Goal: Information Seeking & Learning: Learn about a topic

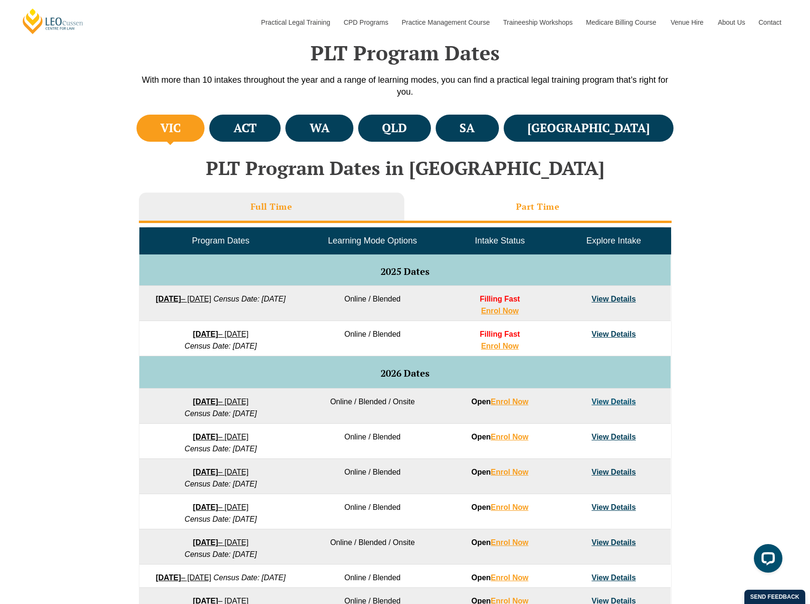
click at [504, 209] on li "Part Time" at bounding box center [537, 208] width 267 height 30
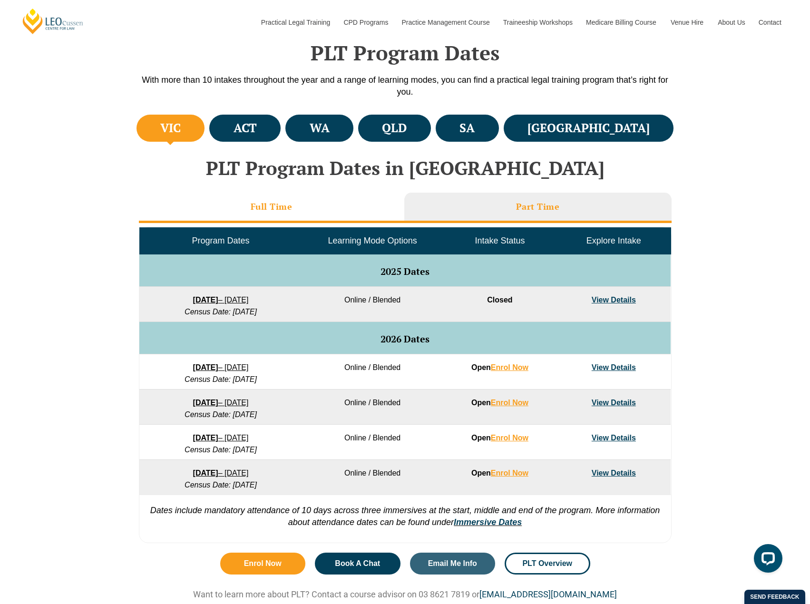
click at [258, 203] on h3 "Full Time" at bounding box center [272, 206] width 42 height 11
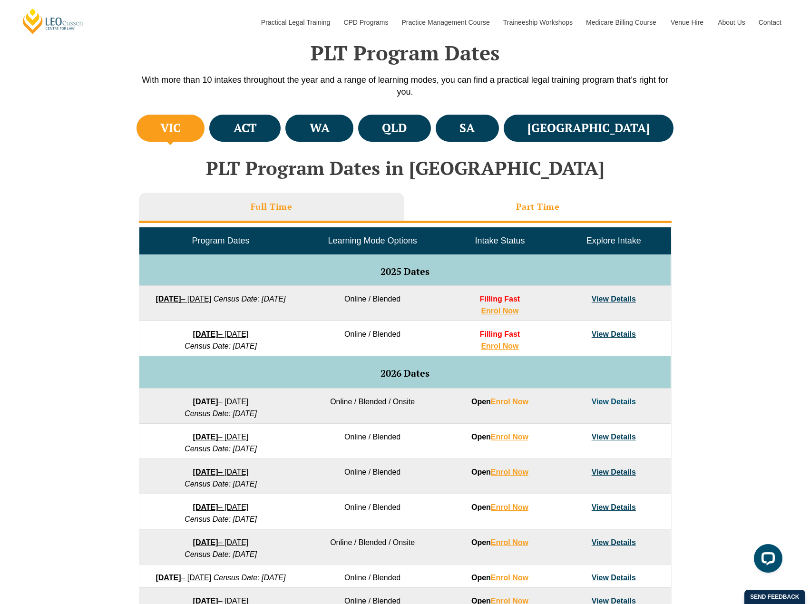
click at [574, 203] on li "Part Time" at bounding box center [537, 208] width 267 height 30
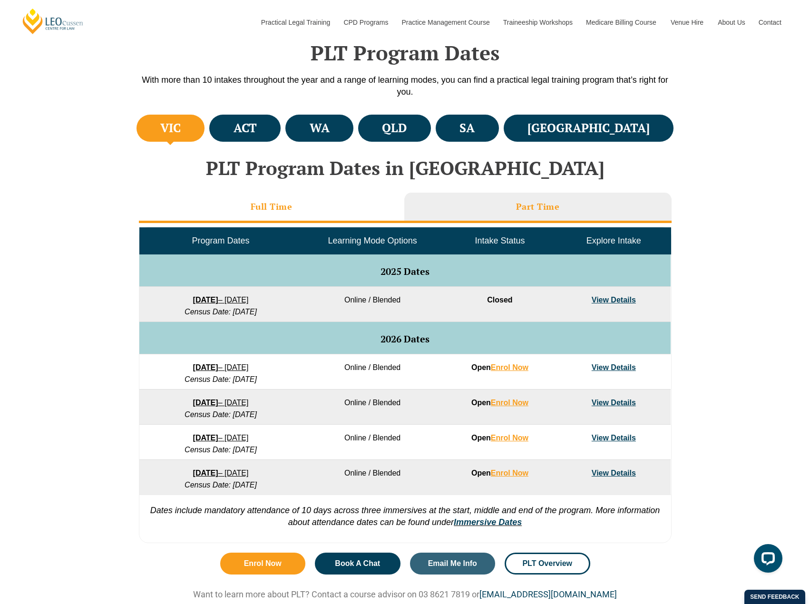
click at [308, 201] on li "Full Time" at bounding box center [271, 208] width 265 height 30
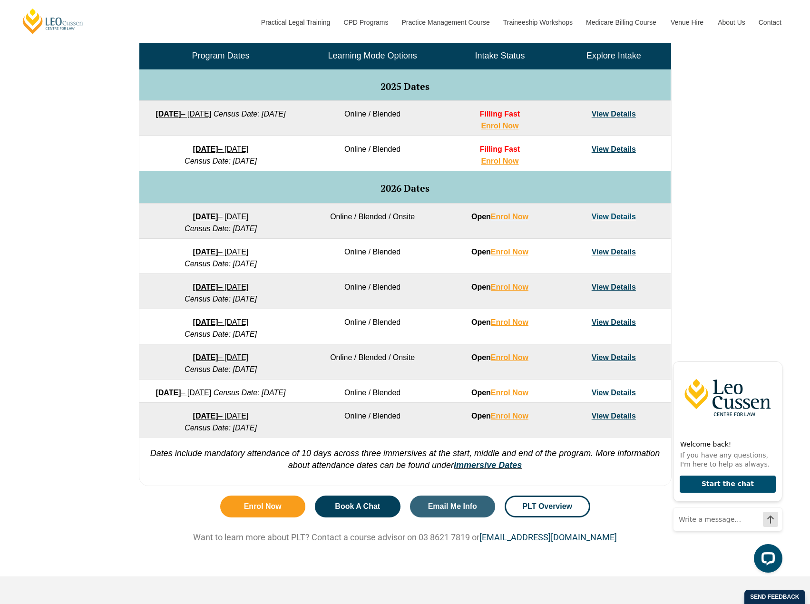
scroll to position [428, 0]
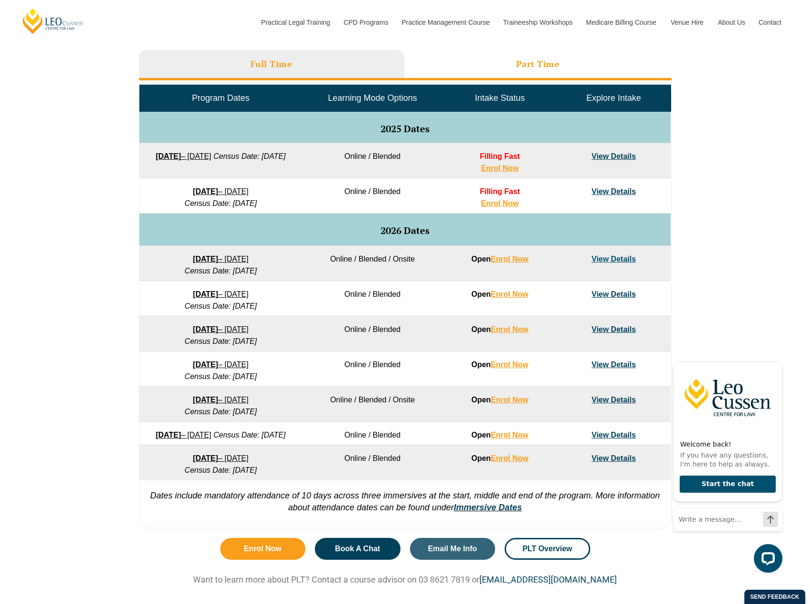
click at [546, 69] on h3 "Part Time" at bounding box center [538, 64] width 44 height 11
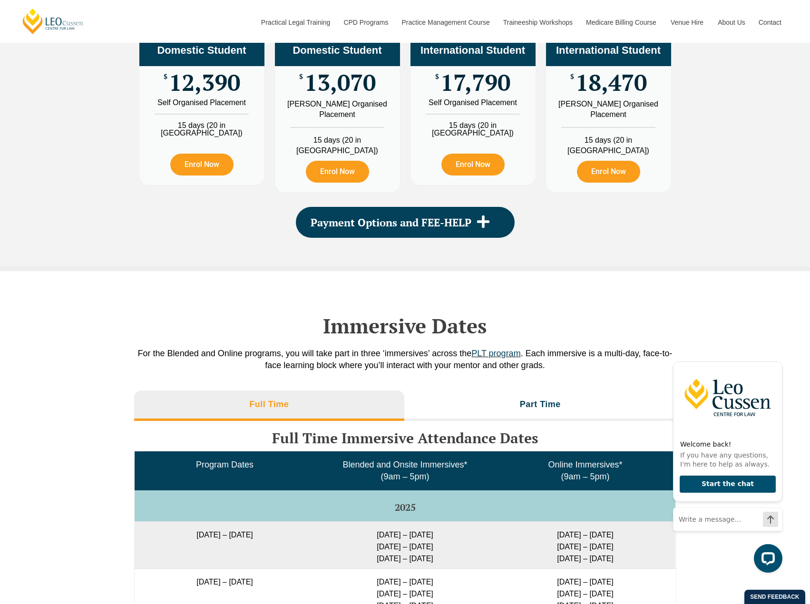
scroll to position [1190, 0]
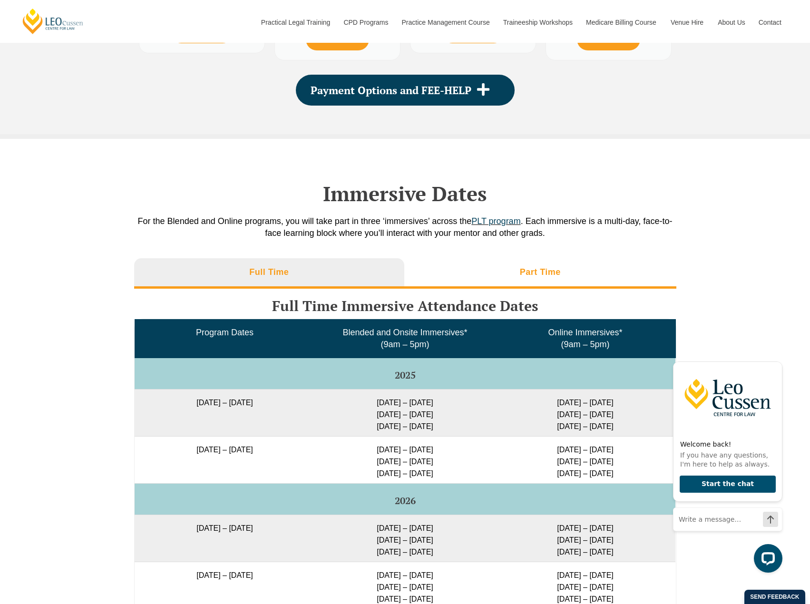
click at [506, 258] on li "Part Time" at bounding box center [540, 273] width 272 height 30
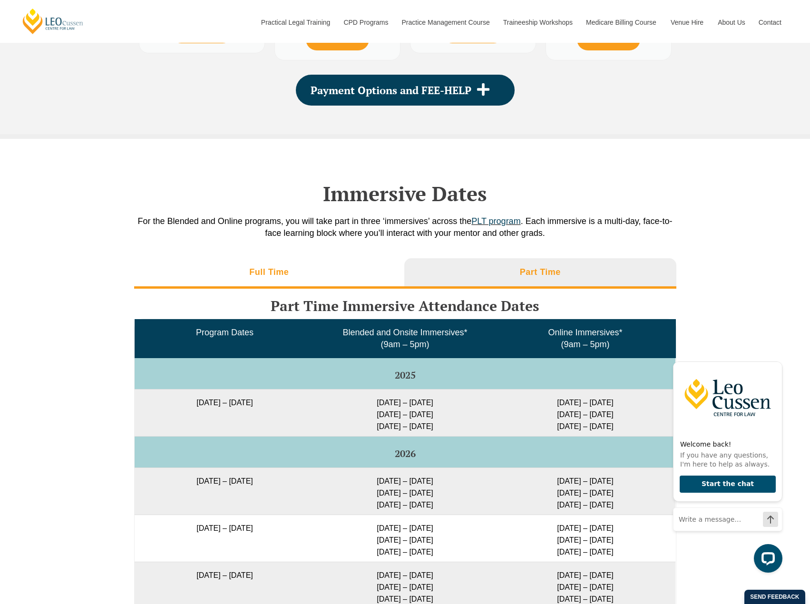
click at [307, 265] on li "Full Time" at bounding box center [269, 273] width 271 height 30
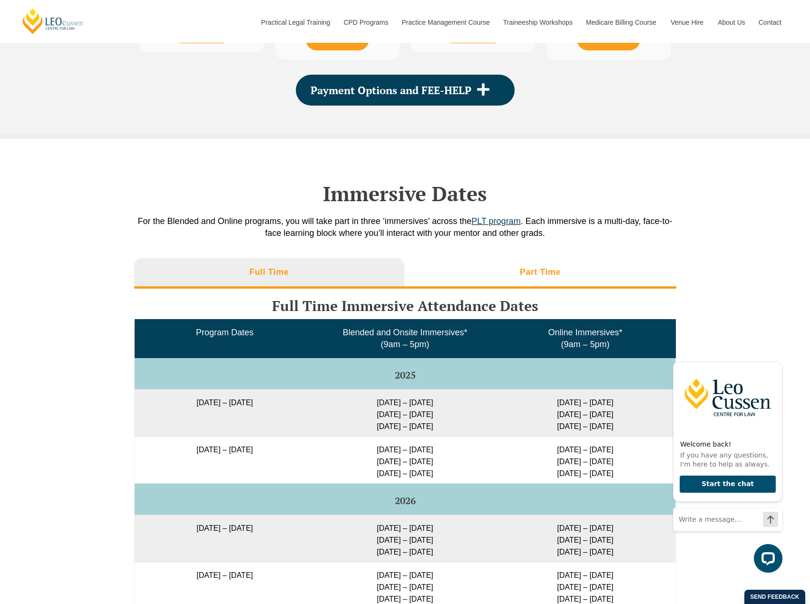
click at [565, 270] on li "Part Time" at bounding box center [540, 273] width 272 height 30
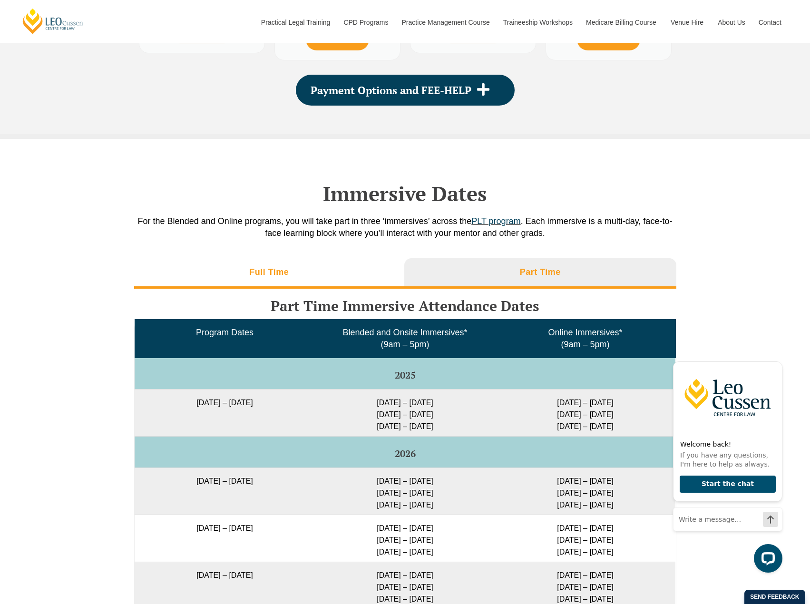
click at [341, 269] on li "Full Time" at bounding box center [269, 273] width 271 height 30
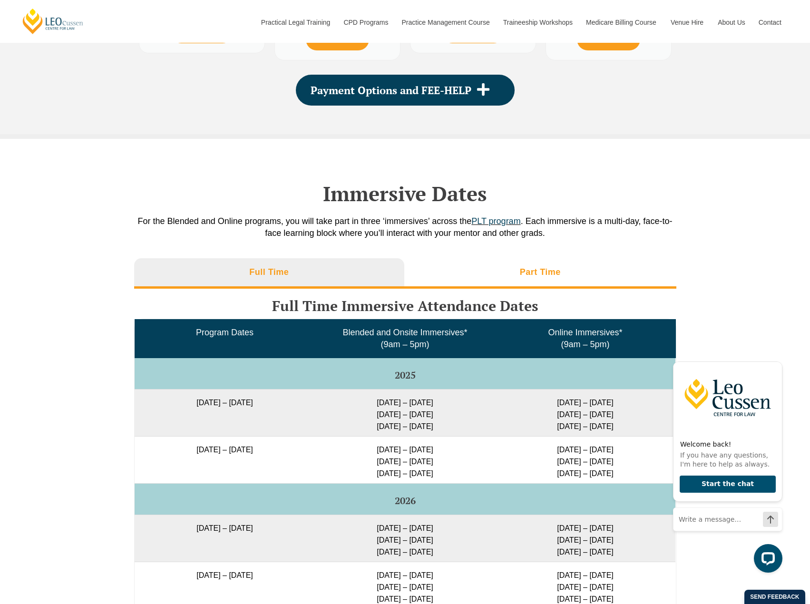
click at [517, 271] on li "Part Time" at bounding box center [540, 273] width 272 height 30
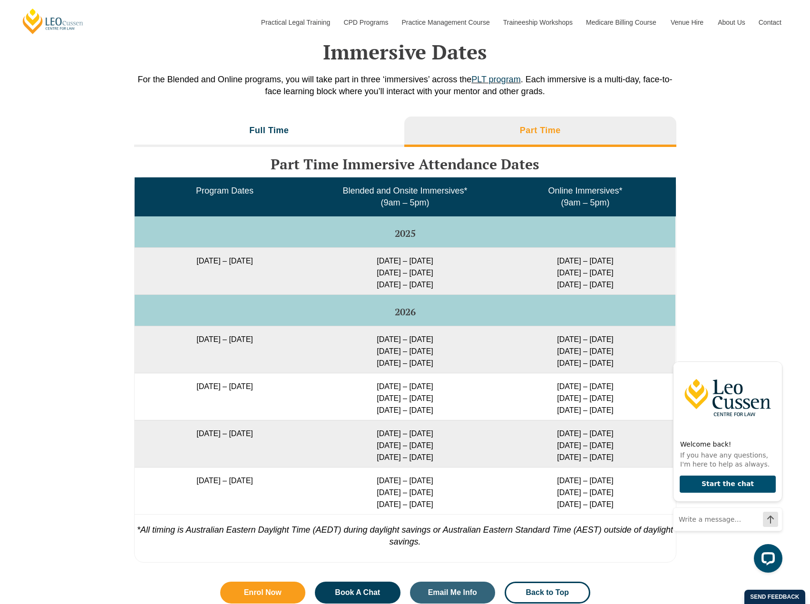
scroll to position [1332, 0]
